Goal: Find specific page/section: Find specific page/section

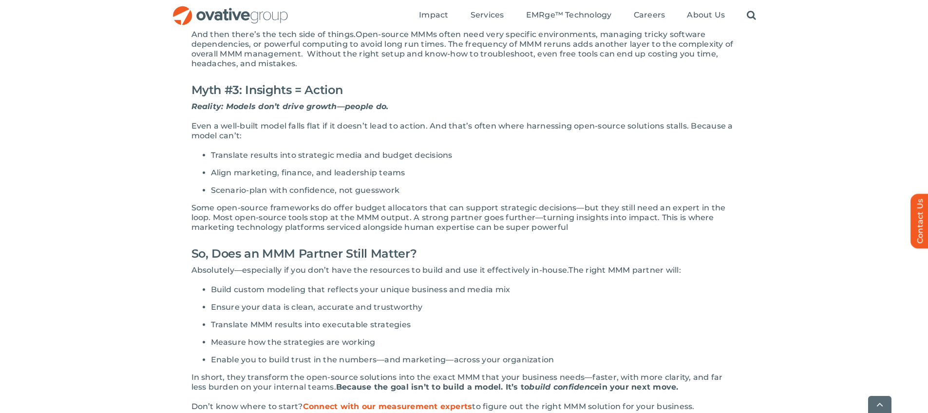
scroll to position [730, 0]
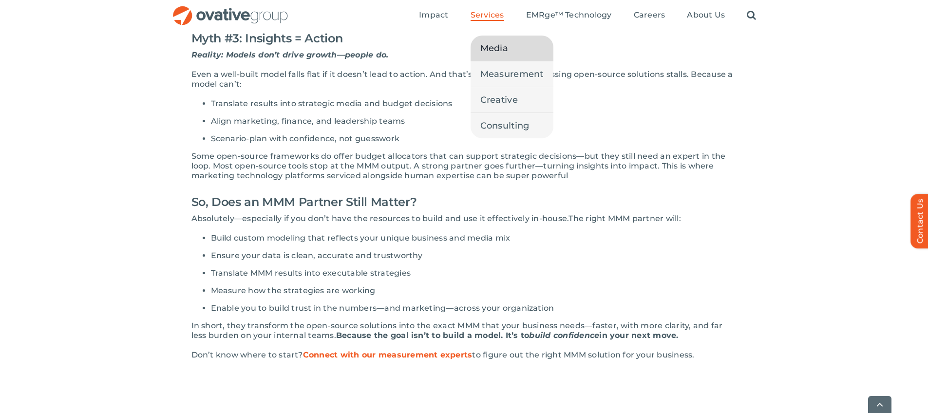
click at [498, 53] on span "Media" at bounding box center [494, 48] width 28 height 14
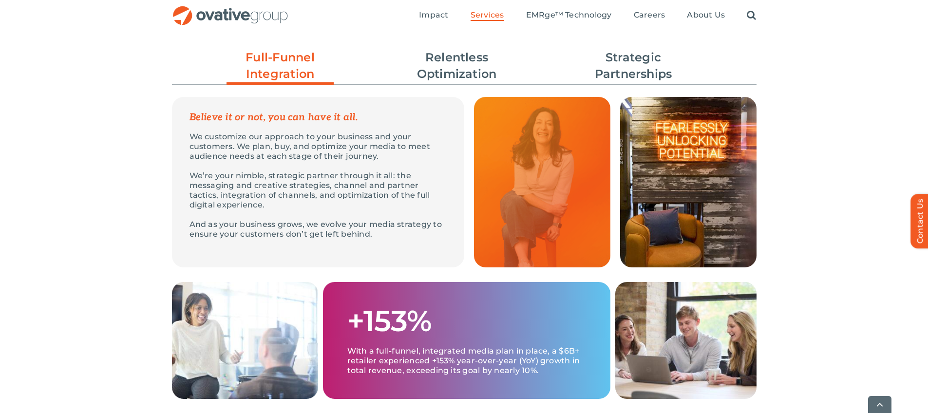
scroll to position [300, 0]
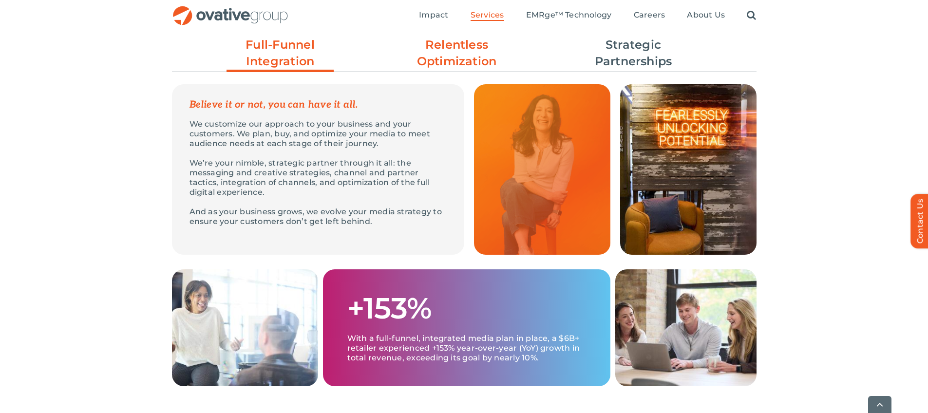
click at [458, 62] on link "Relentless Optimization" at bounding box center [456, 53] width 107 height 33
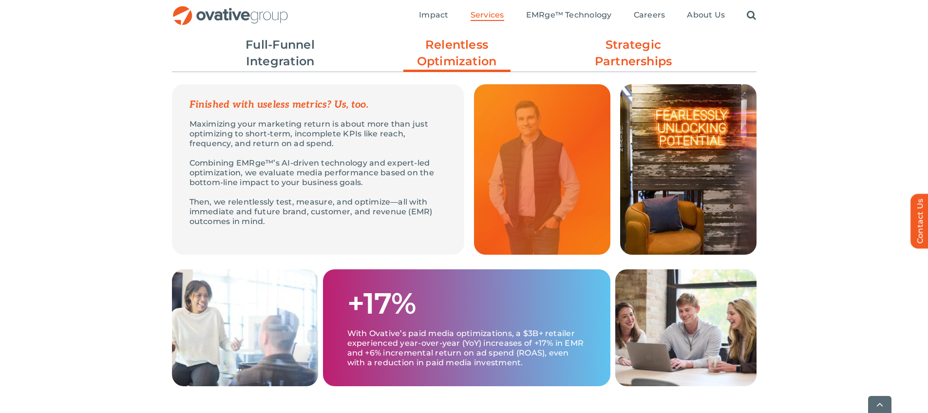
click at [626, 51] on link "Strategic Partnerships" at bounding box center [633, 53] width 107 height 33
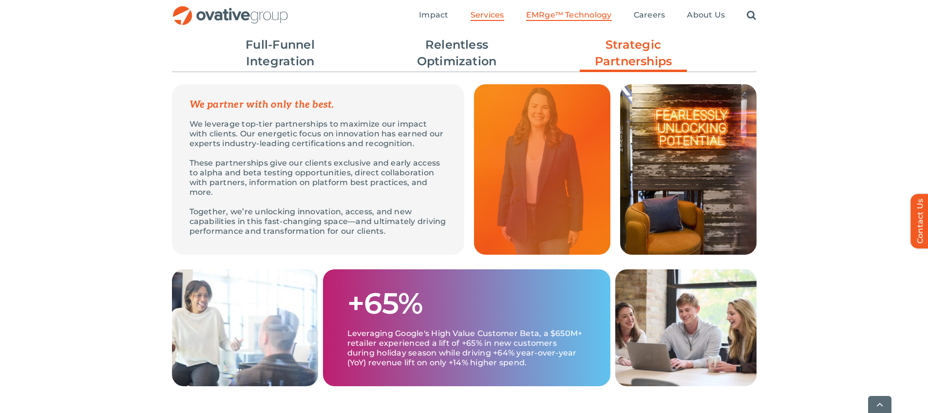
click at [586, 13] on span "EMRge™ Technology" at bounding box center [569, 15] width 86 height 10
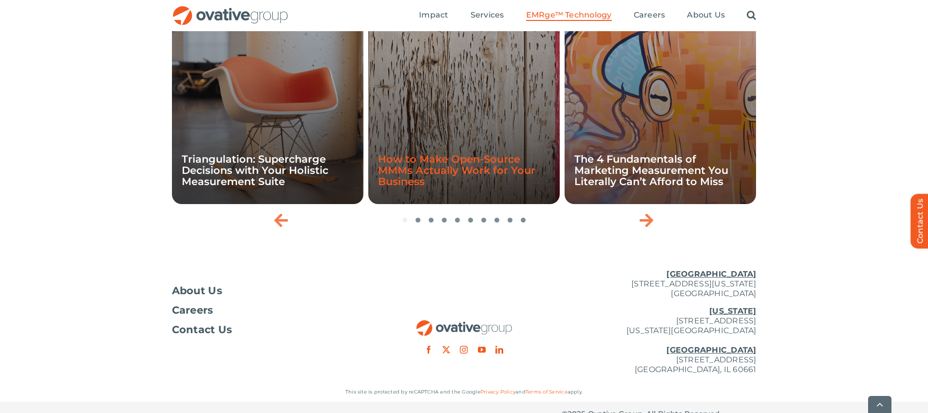
scroll to position [3299, 0]
